Goal: Task Accomplishment & Management: Manage account settings

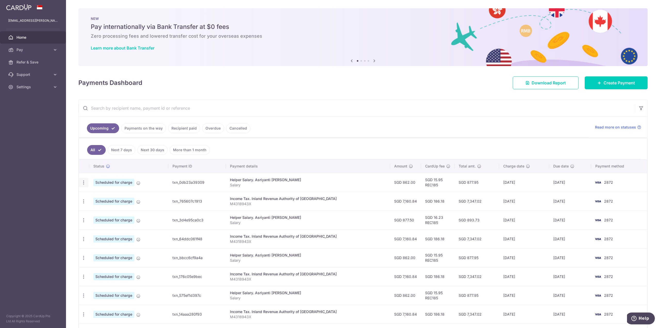
click at [85, 181] on icon "button" at bounding box center [83, 182] width 5 height 5
click at [107, 196] on span "Update payment" at bounding box center [111, 196] width 35 height 6
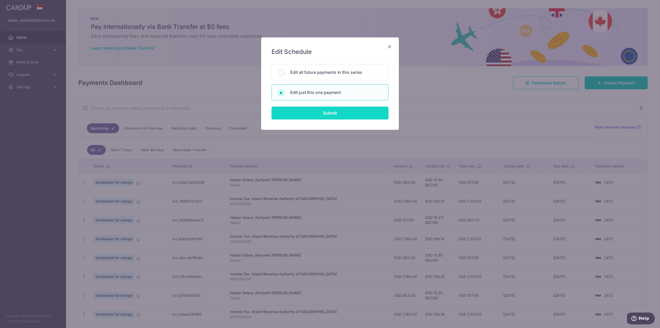
click at [301, 118] on input "Submit" at bounding box center [330, 113] width 117 height 13
radio input "true"
type input "862.00"
type input "09/10/2025"
type input "Salary"
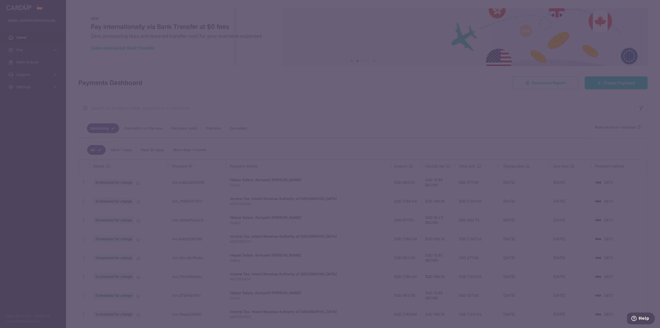
type input "REC185"
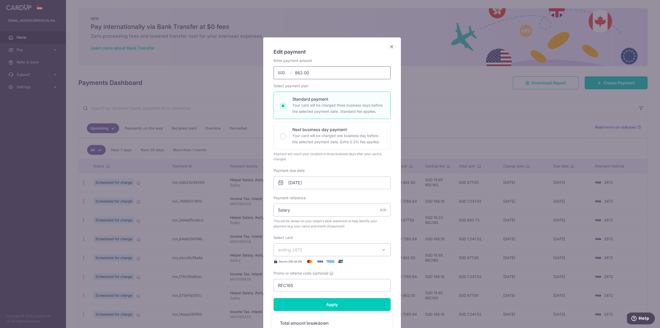
drag, startPoint x: 306, startPoint y: 73, endPoint x: 283, endPoint y: 74, distance: 23.2
click at [284, 73] on div "862.00 862.00 SGD" at bounding box center [332, 72] width 117 height 13
type input "831.00"
click at [311, 303] on input "Apply" at bounding box center [332, 304] width 117 height 13
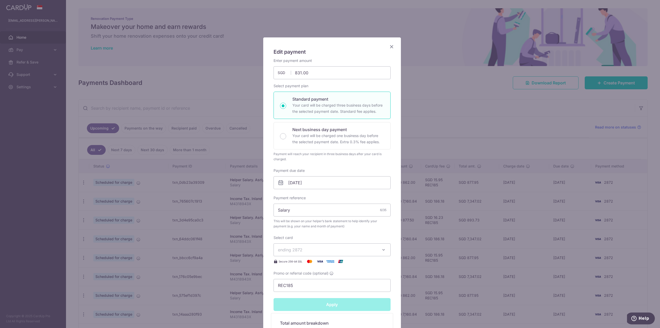
type input "Successfully Applied"
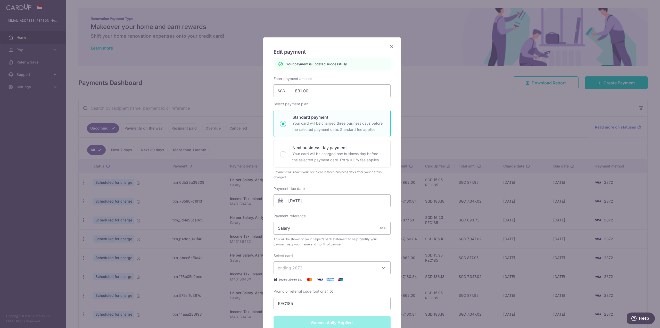
click at [392, 46] on icon "Close" at bounding box center [392, 46] width 6 height 6
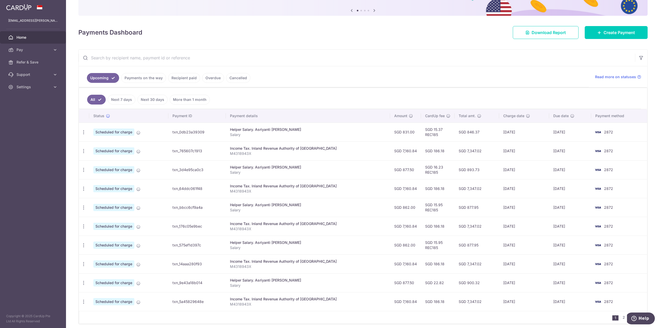
scroll to position [68, 0]
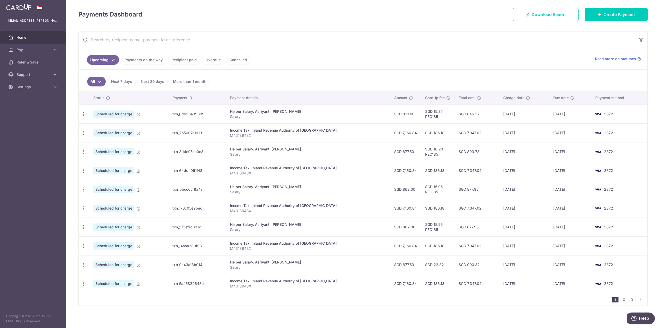
drag, startPoint x: 333, startPoint y: 104, endPoint x: 567, endPoint y: 305, distance: 308.8
click at [567, 305] on div "× Pause Schedule Pause all future payments in this series Pause just this one p…" at bounding box center [363, 164] width 594 height 328
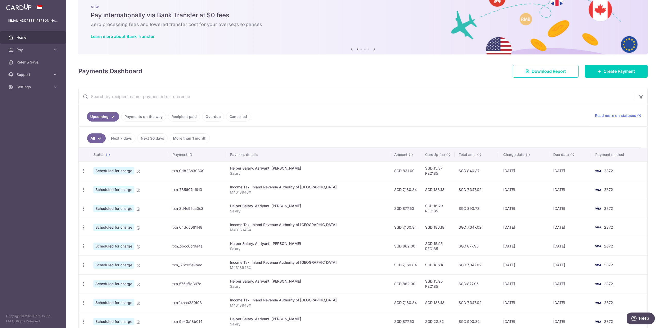
scroll to position [0, 0]
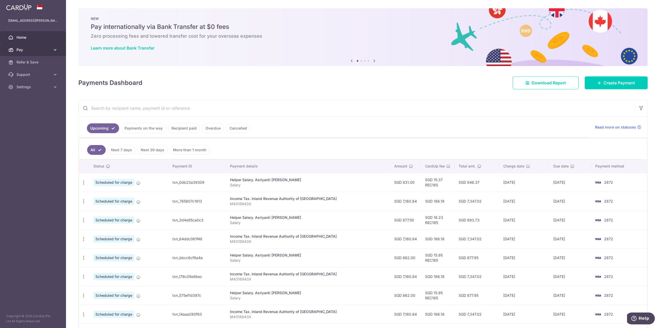
click at [63, 50] on link "Pay" at bounding box center [33, 50] width 66 height 12
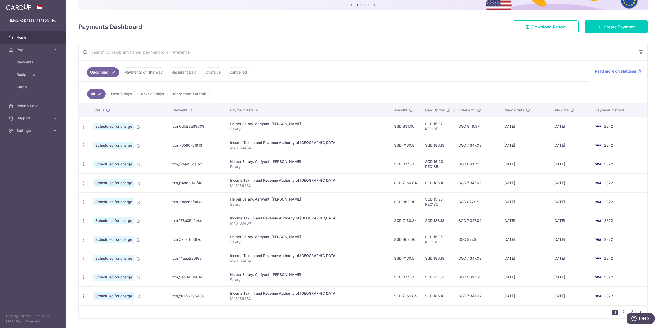
scroll to position [68, 0]
